Goal: Information Seeking & Learning: Learn about a topic

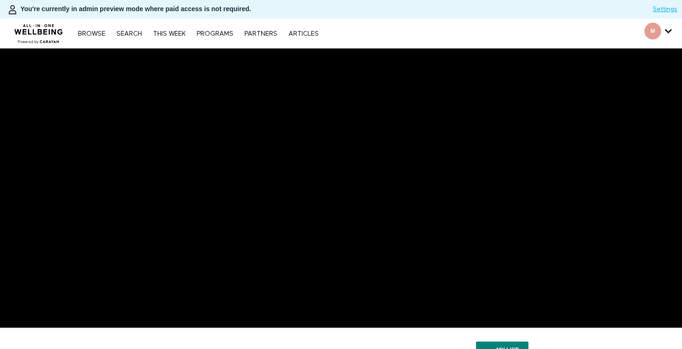
scroll to position [223, 0]
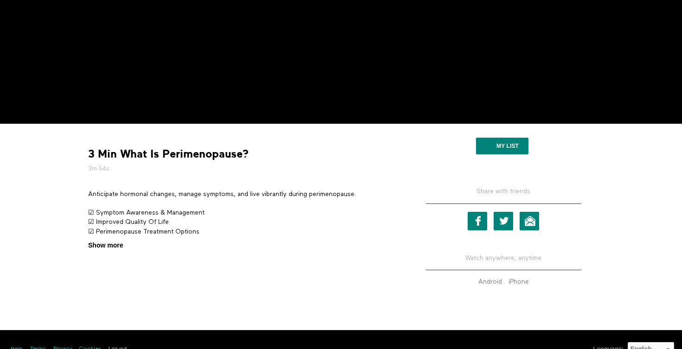
click at [118, 241] on span "Show more" at bounding box center [105, 246] width 35 height 10
click at [0, 0] on input "Show more Show less" at bounding box center [0, 0] width 0 height 0
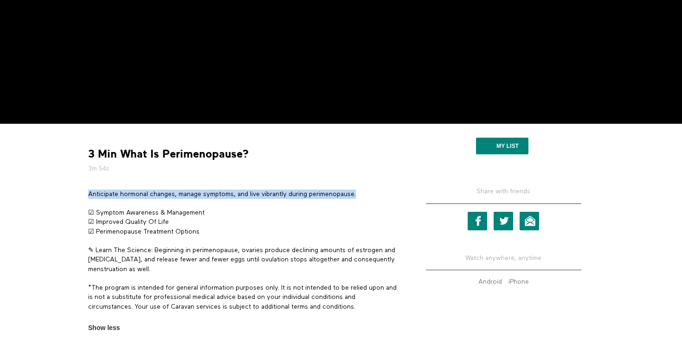
drag, startPoint x: 362, startPoint y: 175, endPoint x: 85, endPoint y: 177, distance: 277.1
click at [85, 190] on section "Anticipate hormonal changes, manage symptoms, and live vibrantly during perimen…" at bounding box center [244, 261] width 318 height 143
copy p "Anticipate hormonal changes, manage symptoms, and live vibrantly during perimen…"
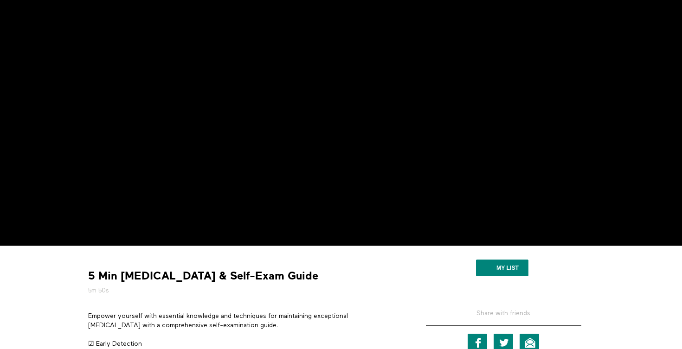
scroll to position [153, 0]
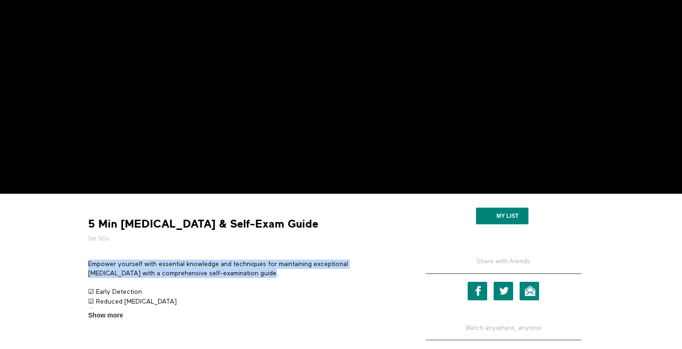
drag, startPoint x: 227, startPoint y: 255, endPoint x: 86, endPoint y: 249, distance: 141.2
click at [86, 260] on section "Empower yourself with essential knowledge and techniques for maintaining except…" at bounding box center [244, 290] width 318 height 61
copy p "Empower yourself with essential knowledge and techniques for maintaining except…"
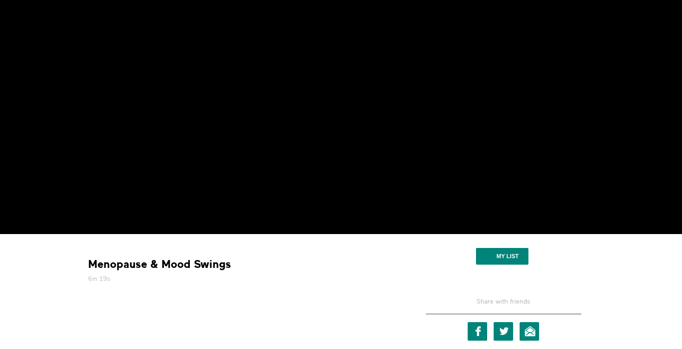
scroll to position [193, 0]
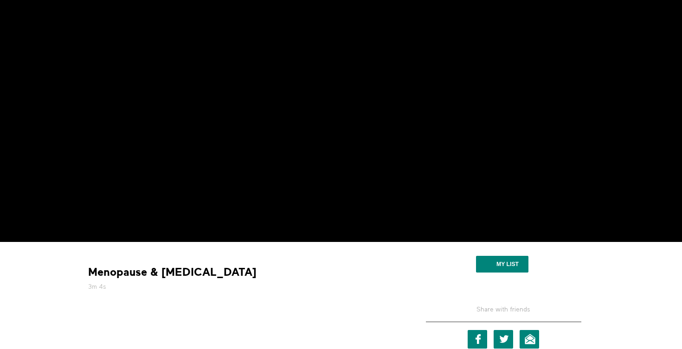
scroll to position [90, 0]
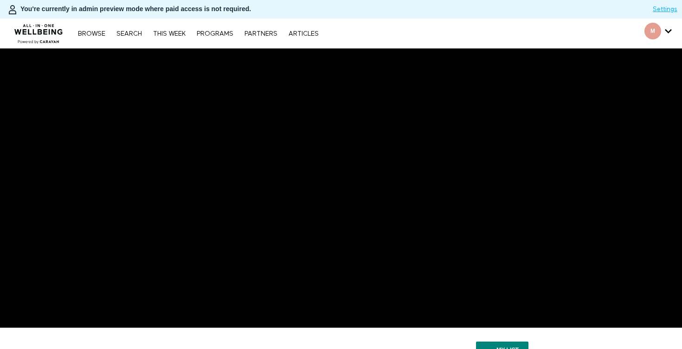
scroll to position [223, 0]
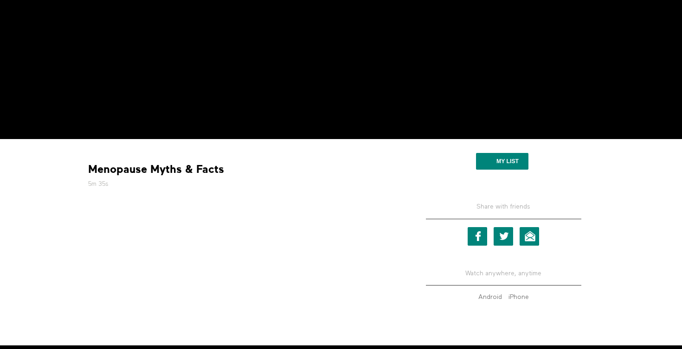
scroll to position [223, 0]
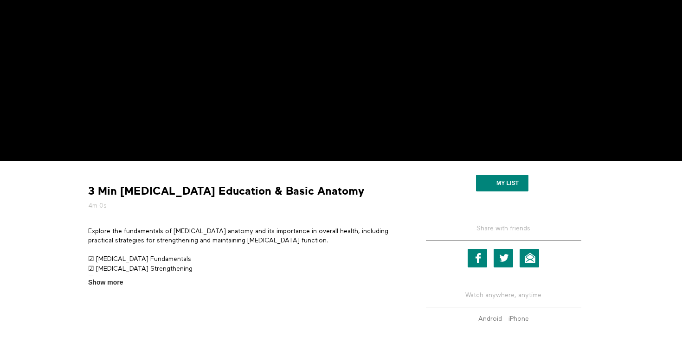
scroll to position [198, 0]
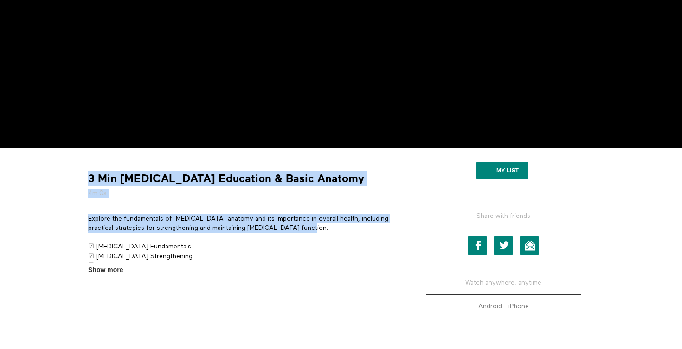
drag, startPoint x: 321, startPoint y: 209, endPoint x: 84, endPoint y: 200, distance: 237.8
click at [84, 200] on div "3 Min Pelvic Floor Education & Basic Anatomy 4m 0s Explore the fundamentals of …" at bounding box center [243, 214] width 325 height 119
click at [89, 214] on p "Explore the fundamentals of pelvic floor anatomy and its importance in overall …" at bounding box center [243, 223] width 311 height 19
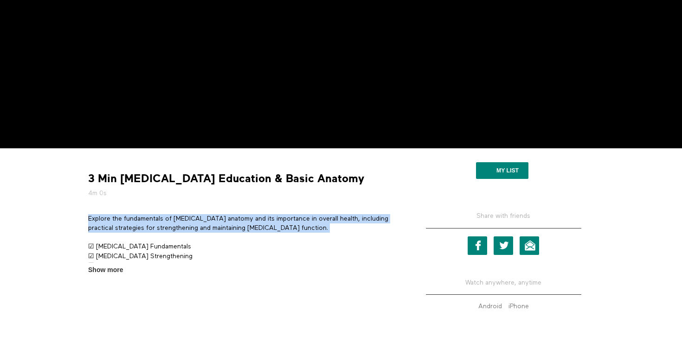
drag, startPoint x: 89, startPoint y: 200, endPoint x: 318, endPoint y: 208, distance: 229.4
click at [318, 214] on p "Explore the fundamentals of pelvic floor anatomy and its importance in overall …" at bounding box center [243, 223] width 311 height 19
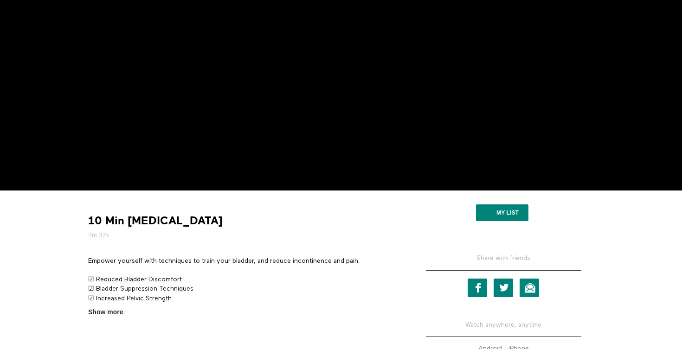
scroll to position [203, 0]
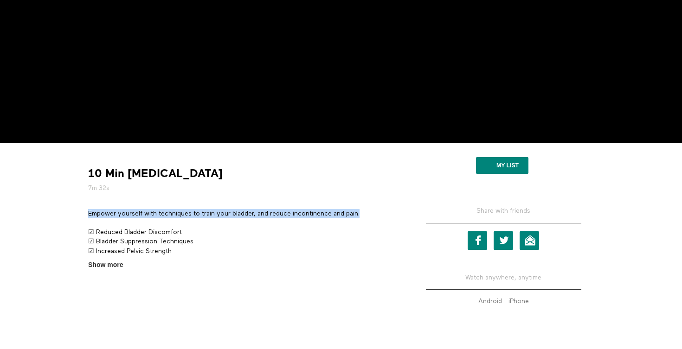
drag, startPoint x: 370, startPoint y: 193, endPoint x: 88, endPoint y: 195, distance: 281.7
click at [88, 209] on p "Empower yourself with techniques to train your bladder, and reduce incontinence…" at bounding box center [243, 213] width 311 height 9
copy p "Empower yourself with techniques to train your bladder, and reduce incontinence…"
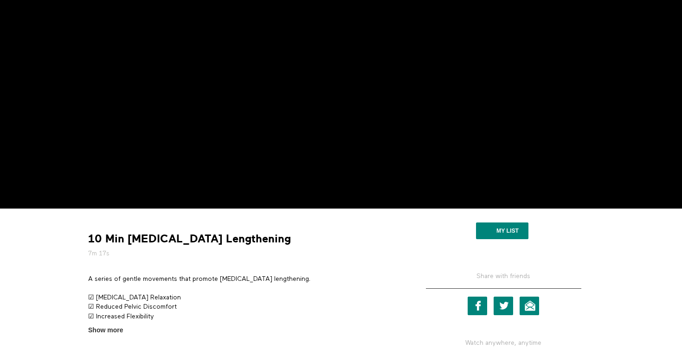
scroll to position [142, 0]
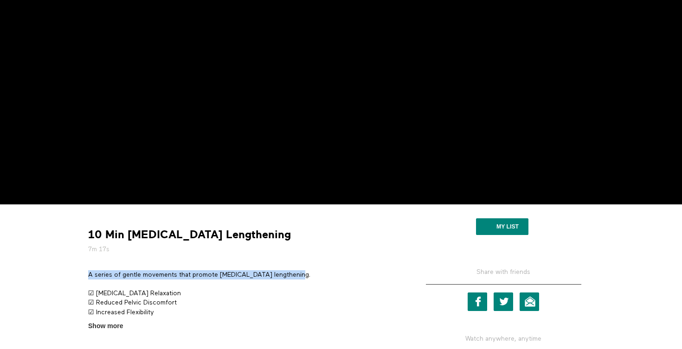
drag, startPoint x: 265, startPoint y: 258, endPoint x: 86, endPoint y: 258, distance: 179.6
click at [86, 271] on section "A series of gentle movements that promote pelvic floor lengthening. ☑ Pelvic Fl…" at bounding box center [244, 301] width 318 height 61
copy p "A series of gentle movements that promote pelvic floor lengthening."
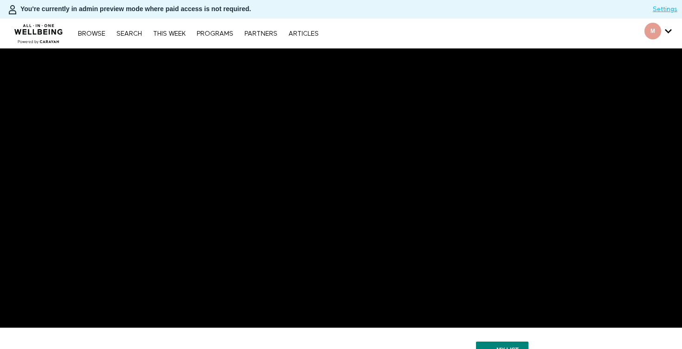
scroll to position [123, 0]
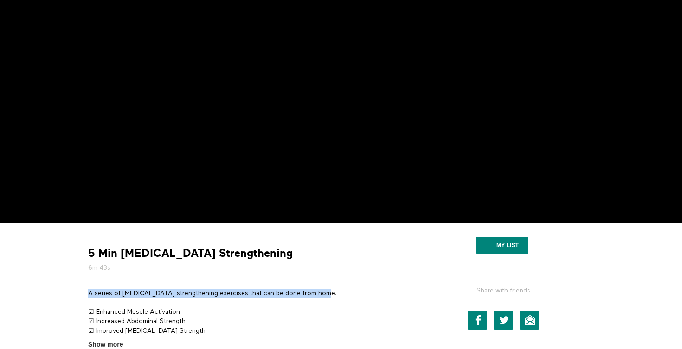
drag, startPoint x: 321, startPoint y: 271, endPoint x: 90, endPoint y: 271, distance: 231.1
click at [90, 289] on p "A series of [MEDICAL_DATA] strengthening exercises that can be done from home." at bounding box center [243, 293] width 311 height 9
copy p "A series of [MEDICAL_DATA] strengthening exercises that can be done from home."
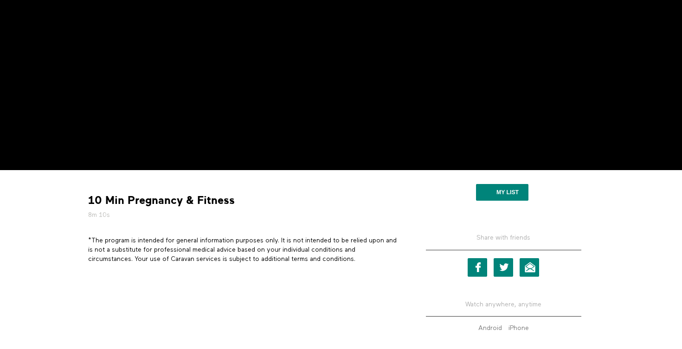
scroll to position [161, 0]
